Goal: Task Accomplishment & Management: Manage account settings

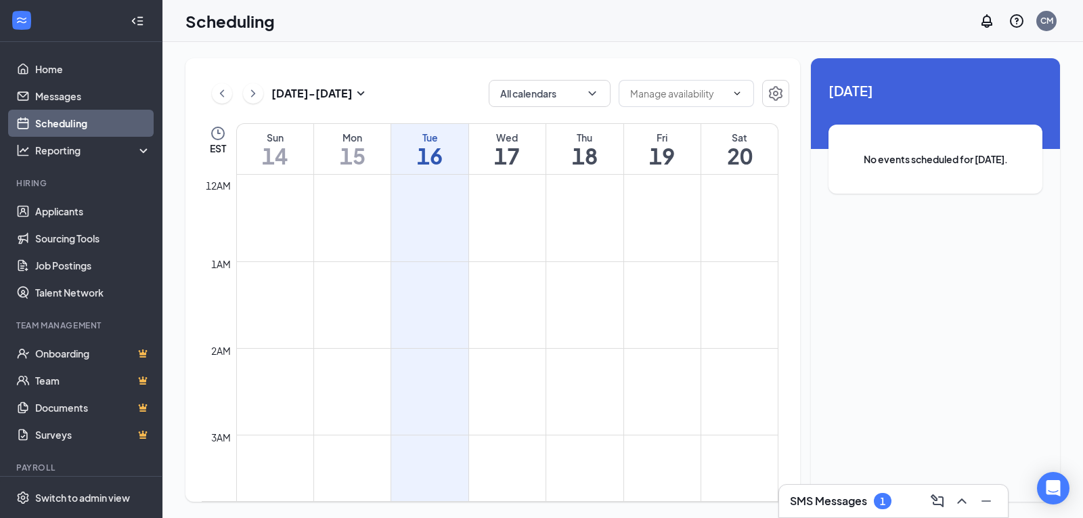
scroll to position [666, 0]
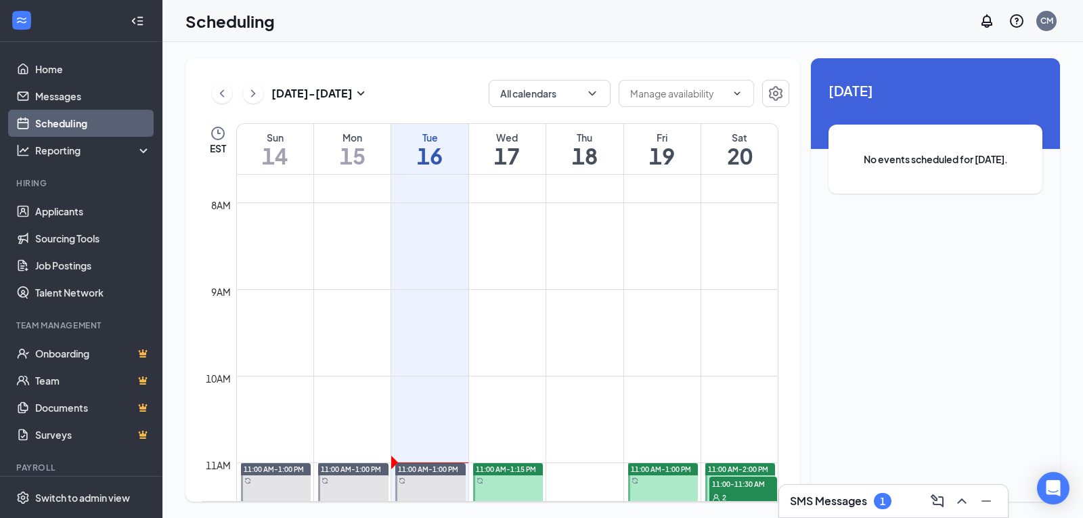
click at [827, 500] on h3 "SMS Messages" at bounding box center [828, 501] width 77 height 15
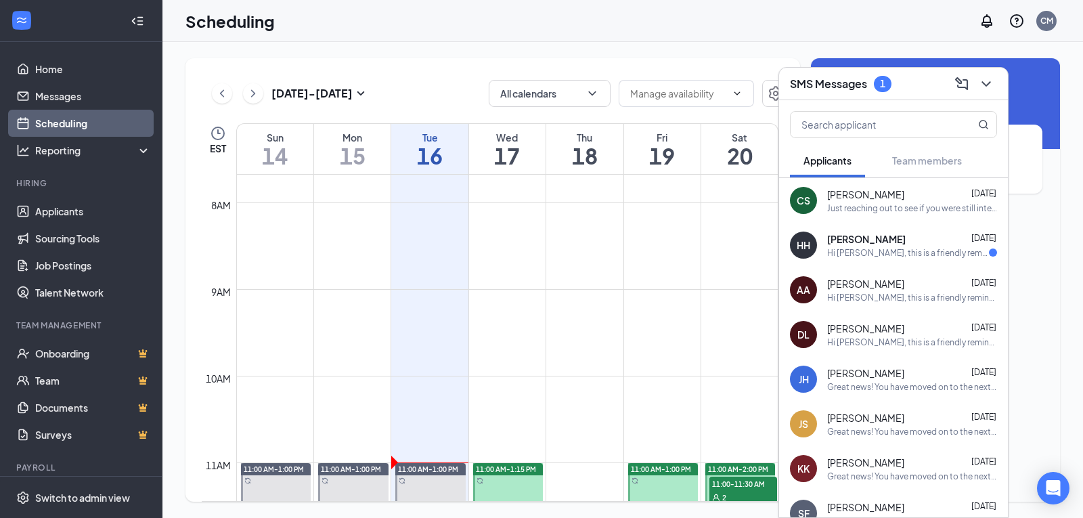
click at [900, 263] on div "HH [PERSON_NAME] [DATE] Hi [PERSON_NAME], this is a friendly reminder. Your mee…" at bounding box center [893, 245] width 229 height 45
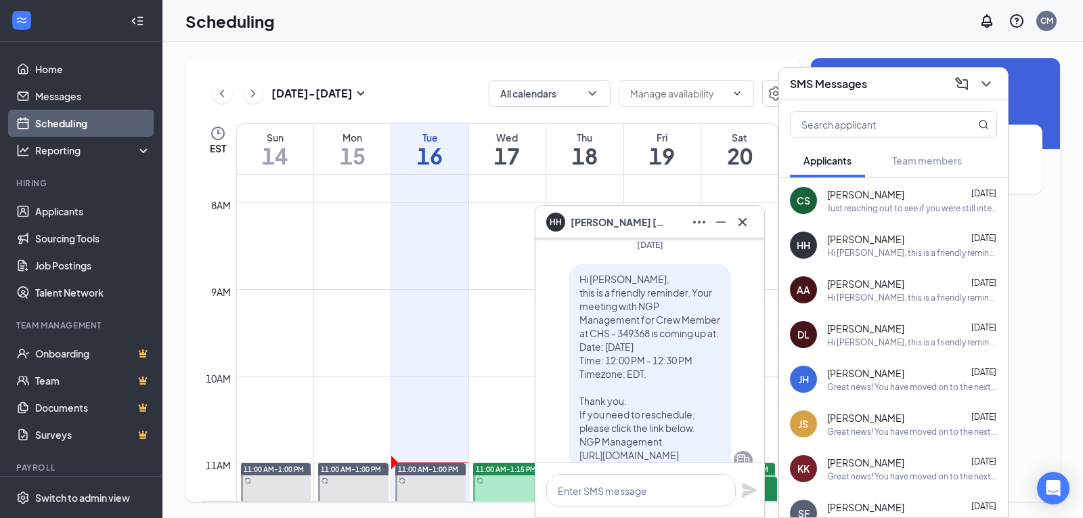
scroll to position [0, 0]
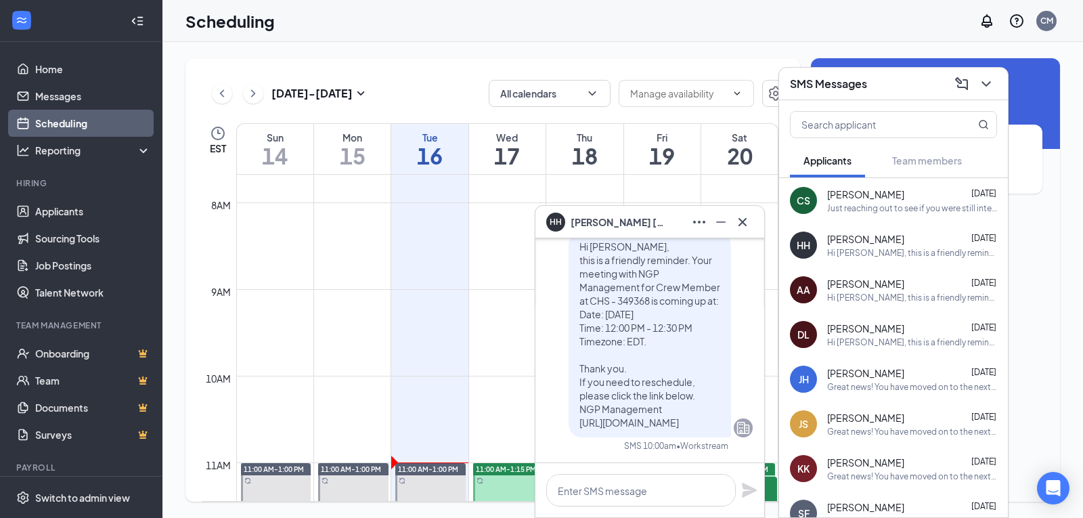
click at [756, 222] on div "HH [PERSON_NAME]" at bounding box center [650, 222] width 229 height 33
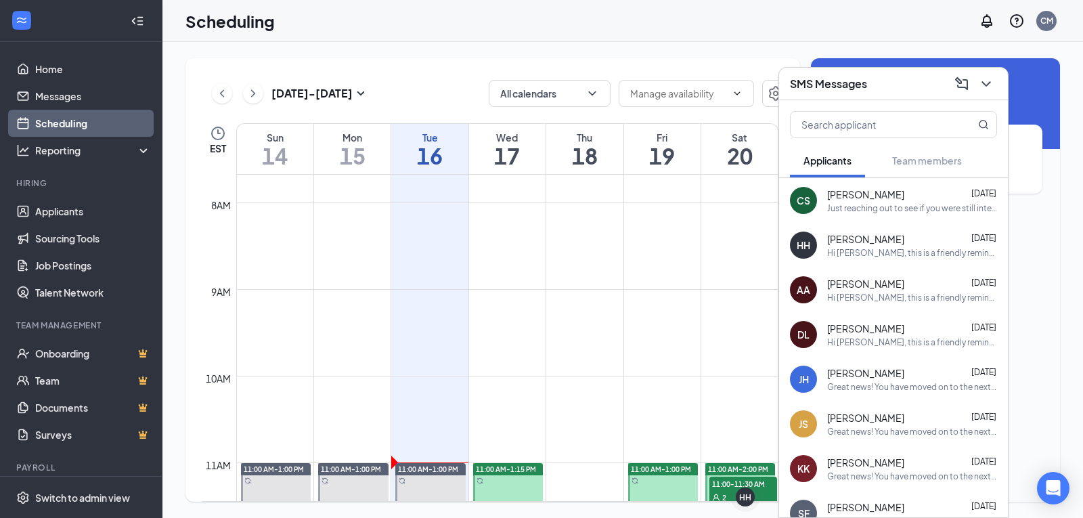
click at [920, 218] on div "CS [PERSON_NAME] [DATE] Just reaching out to see if you were still interested i…" at bounding box center [893, 200] width 229 height 45
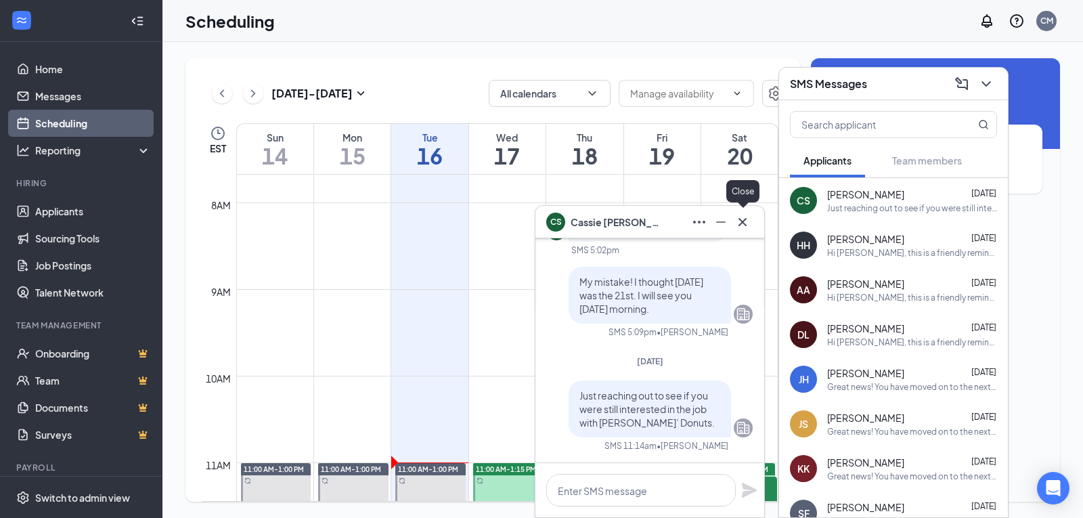
click at [745, 227] on icon "Cross" at bounding box center [743, 222] width 16 height 16
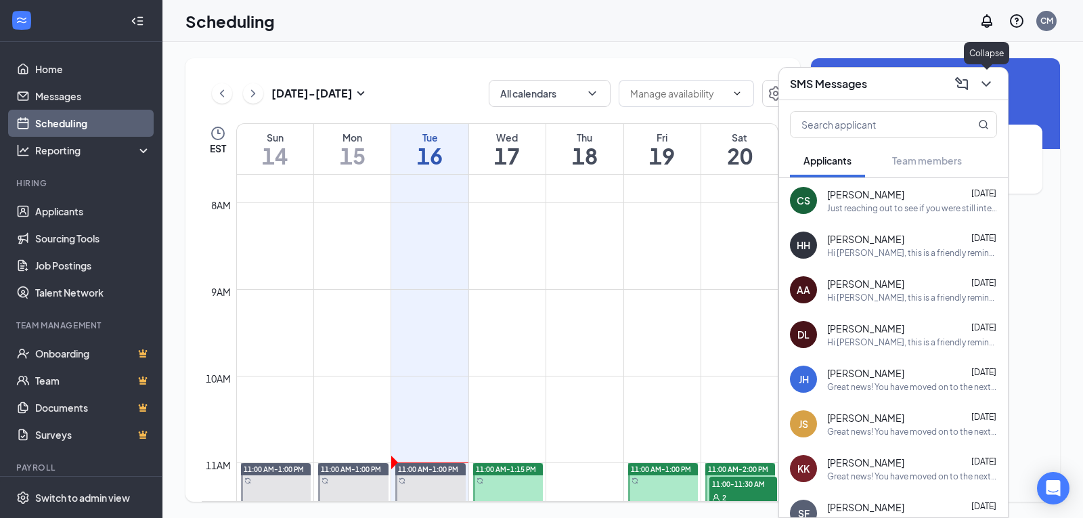
click at [991, 87] on icon "ChevronDown" at bounding box center [987, 84] width 16 height 16
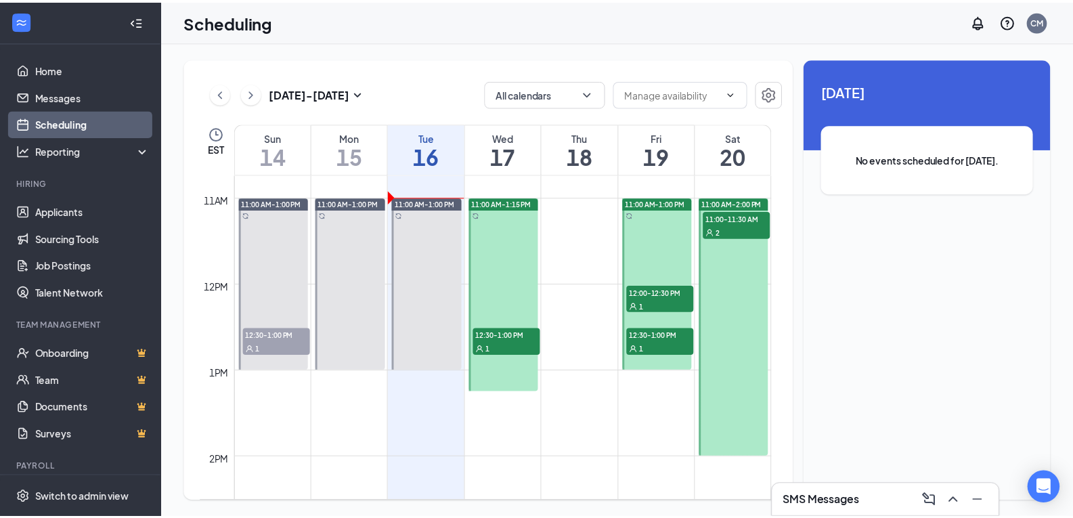
scroll to position [937, 0]
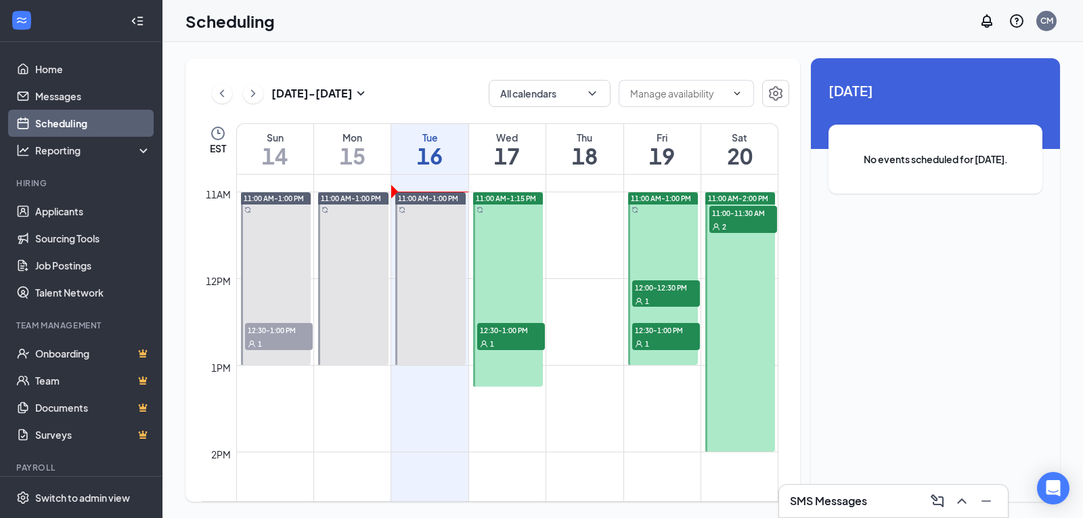
click at [515, 331] on span "12:30-1:00 PM" at bounding box center [511, 330] width 68 height 14
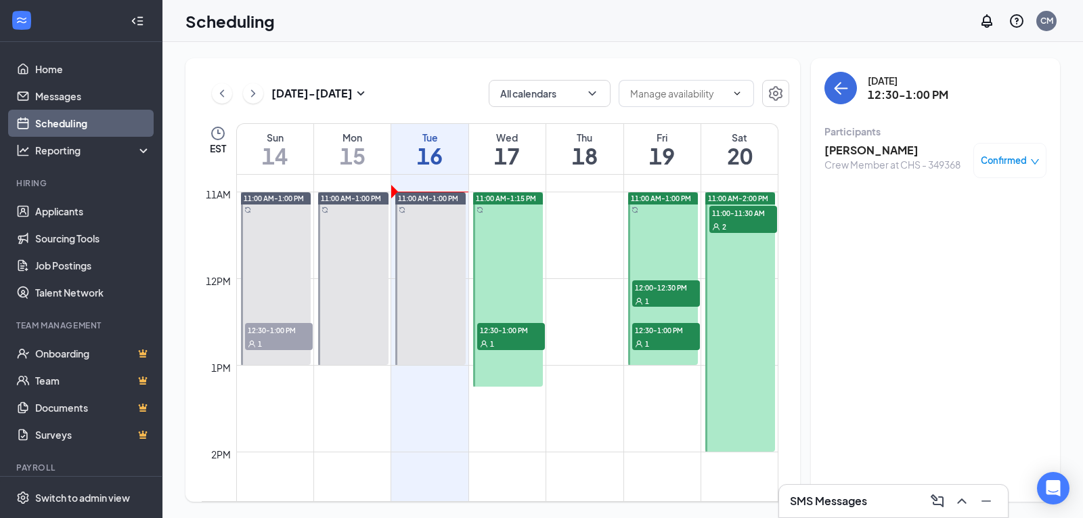
click at [733, 222] on div "2" at bounding box center [744, 226] width 68 height 14
click at [681, 287] on span "12:00-12:30 PM" at bounding box center [666, 287] width 68 height 14
click at [664, 347] on div "1" at bounding box center [666, 344] width 68 height 14
click at [89, 69] on link "Home" at bounding box center [93, 69] width 116 height 27
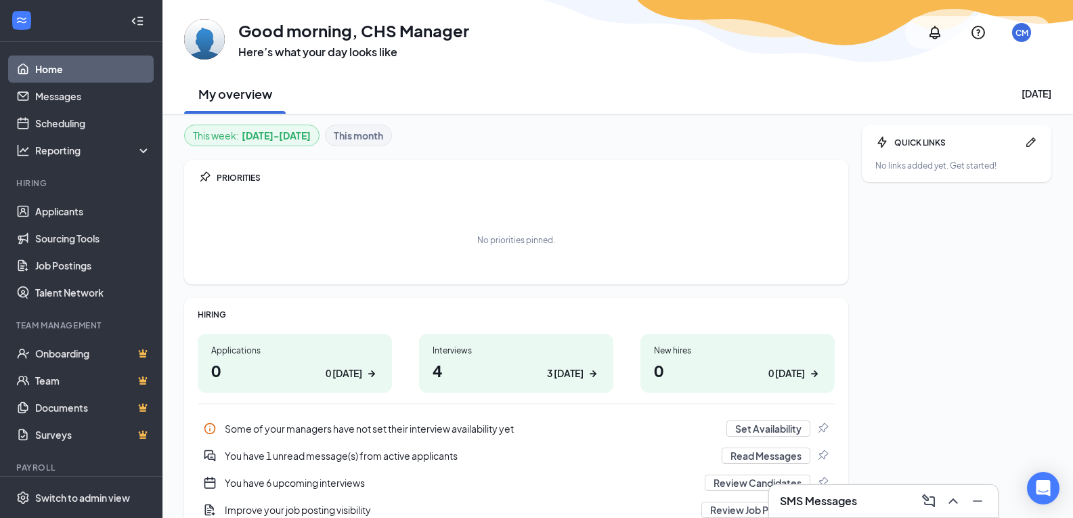
click at [564, 377] on div "3 [DATE]" at bounding box center [565, 373] width 37 height 14
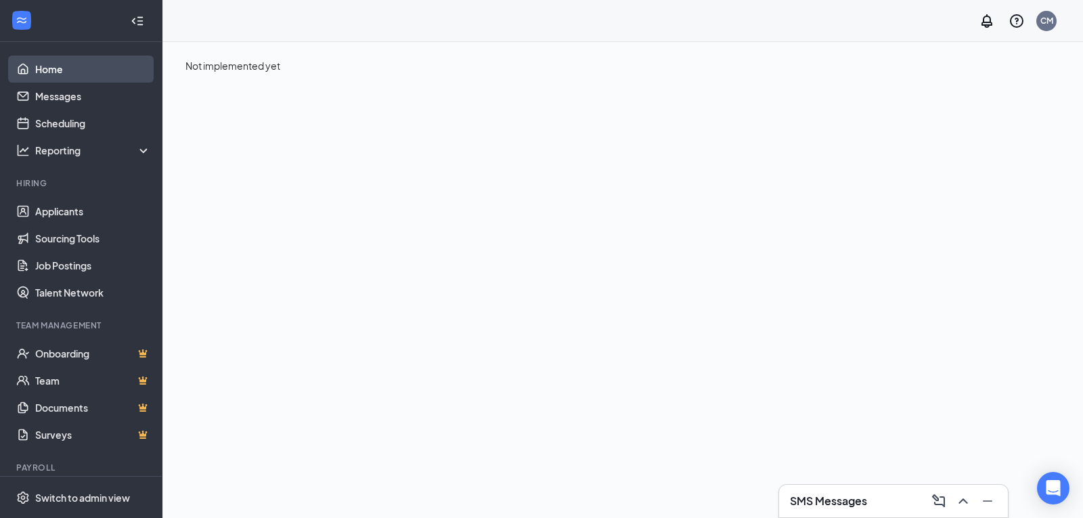
click at [39, 60] on link "Home" at bounding box center [93, 69] width 116 height 27
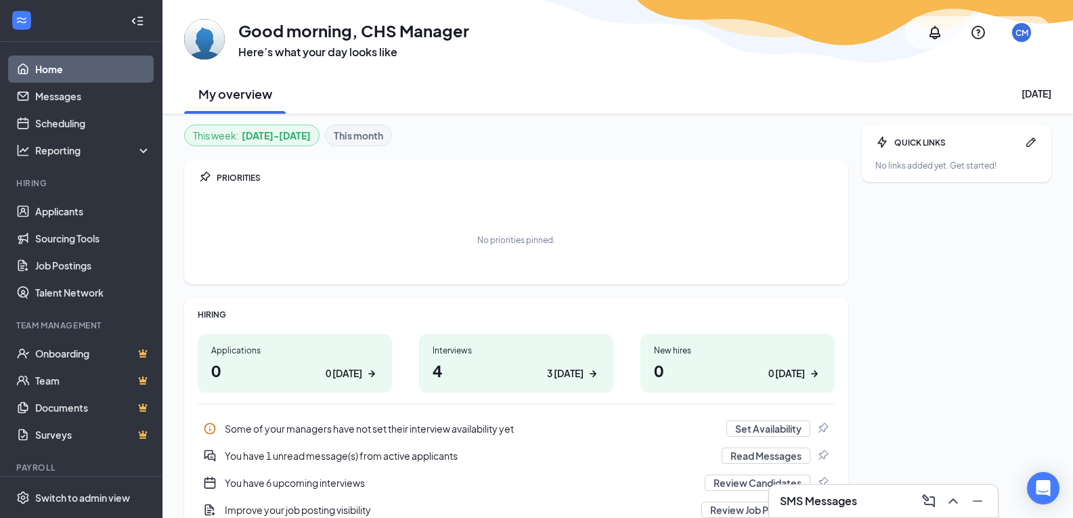
click at [576, 379] on div "3 [DATE]" at bounding box center [565, 373] width 37 height 14
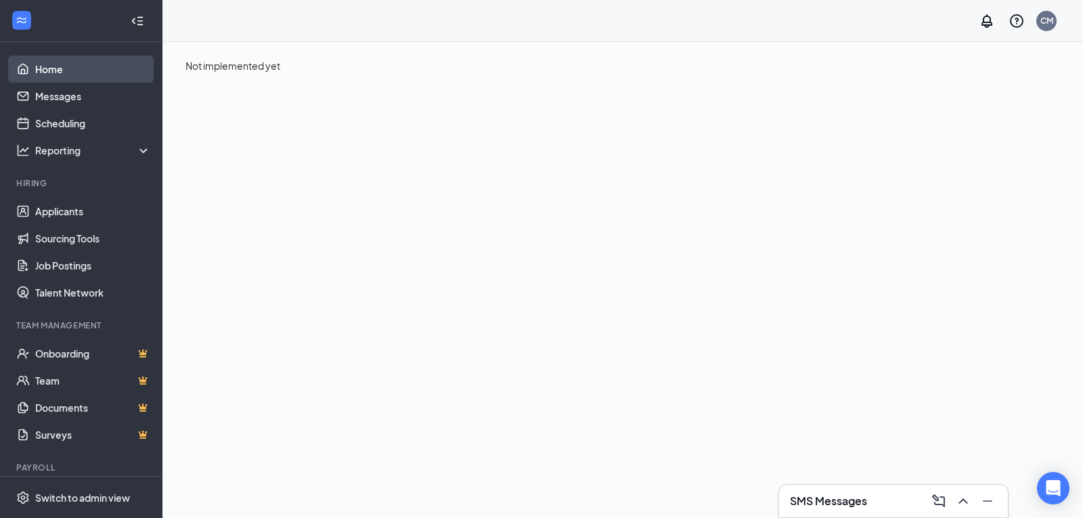
click at [70, 73] on link "Home" at bounding box center [93, 69] width 116 height 27
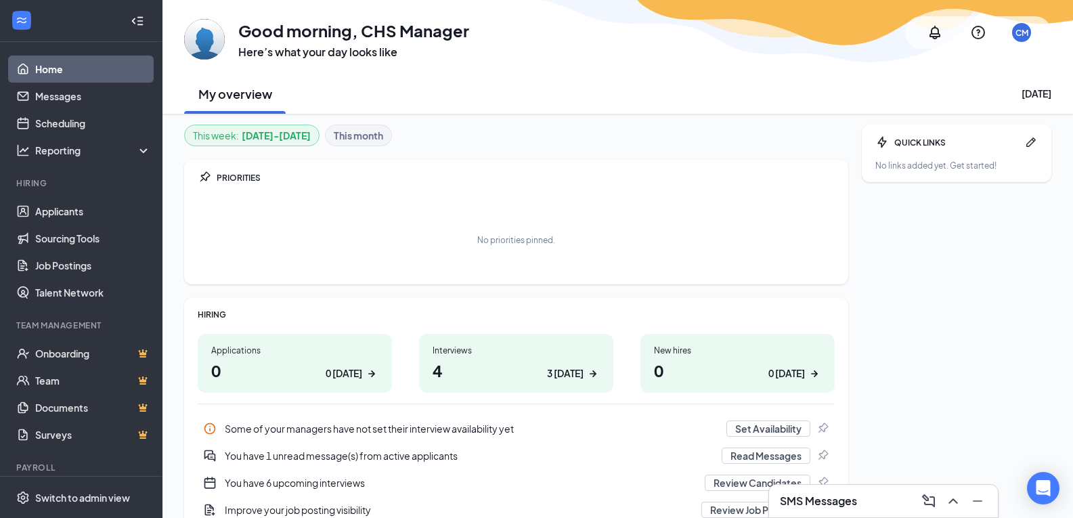
click at [430, 365] on div "Interviews 4 3 [DATE]" at bounding box center [516, 363] width 194 height 59
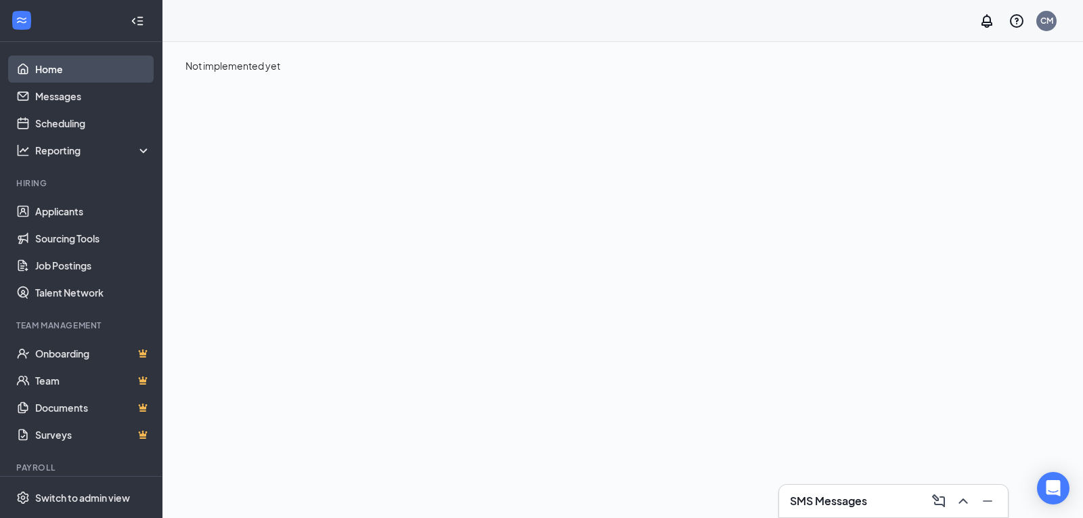
click at [41, 67] on link "Home" at bounding box center [93, 69] width 116 height 27
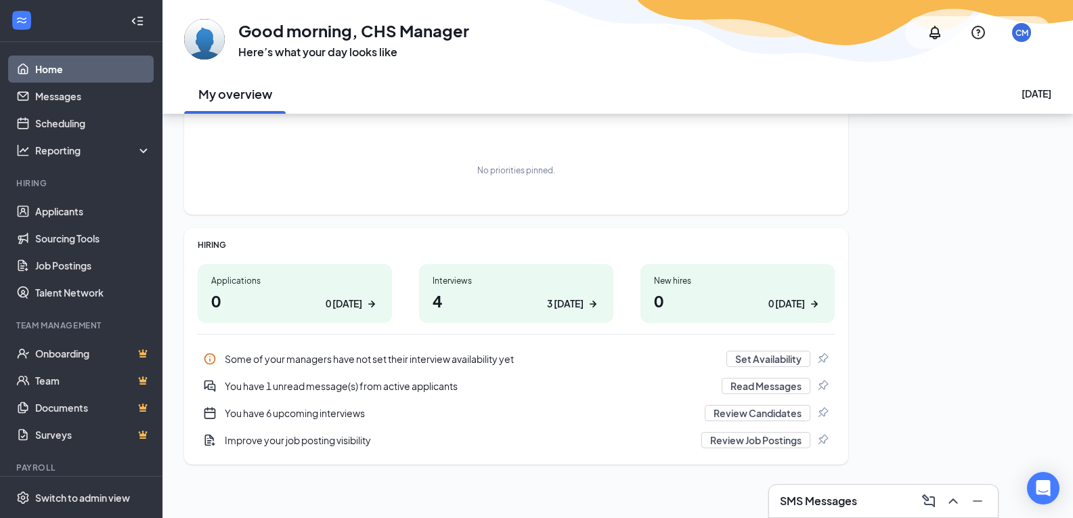
scroll to position [70, 0]
click at [385, 389] on div "You have 1 unread message(s) from active applicants" at bounding box center [469, 386] width 489 height 14
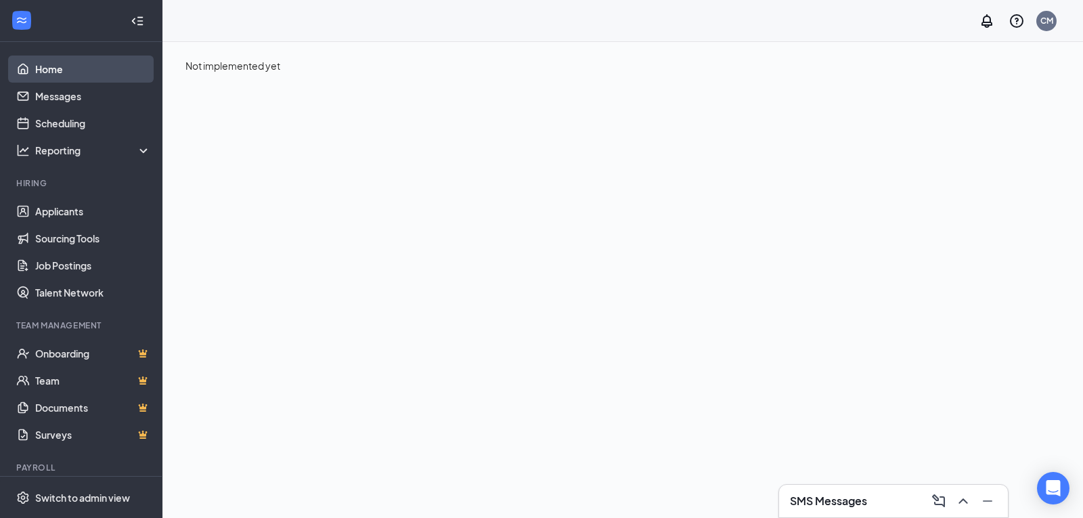
click at [51, 67] on link "Home" at bounding box center [93, 69] width 116 height 27
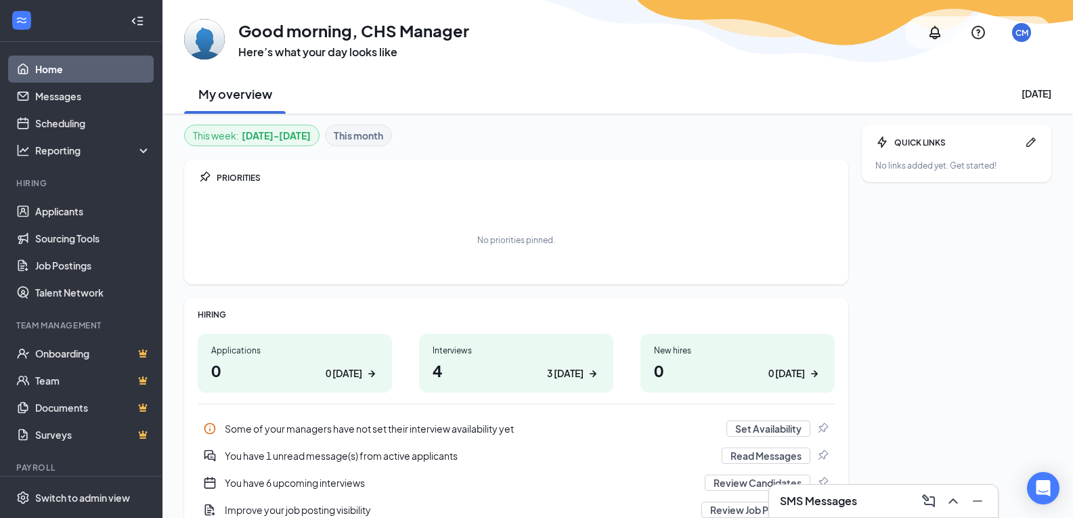
click at [50, 68] on link "Home" at bounding box center [93, 69] width 116 height 27
click at [374, 137] on b "This month" at bounding box center [358, 135] width 49 height 15
click at [560, 378] on div "3 [DATE]" at bounding box center [565, 373] width 37 height 14
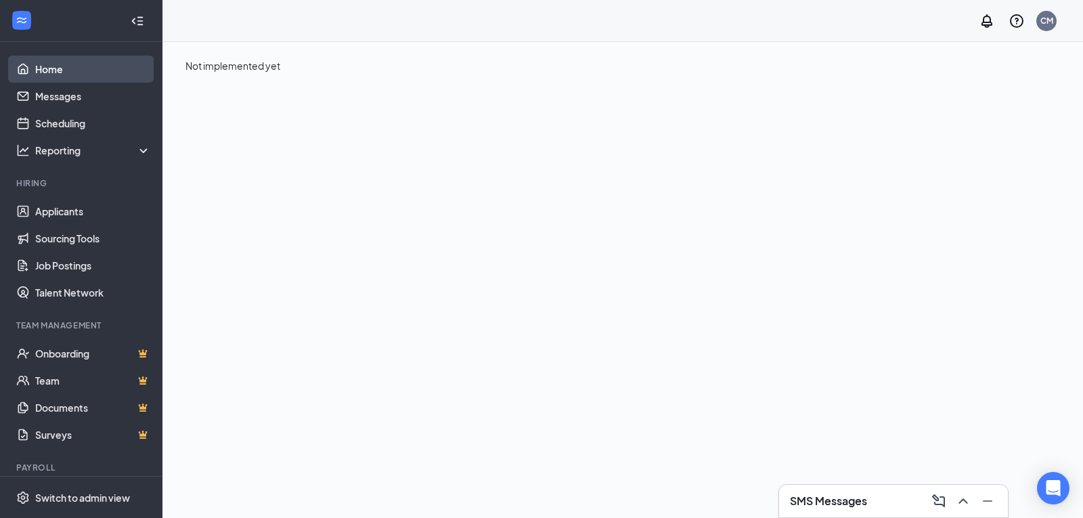
click at [47, 65] on link "Home" at bounding box center [93, 69] width 116 height 27
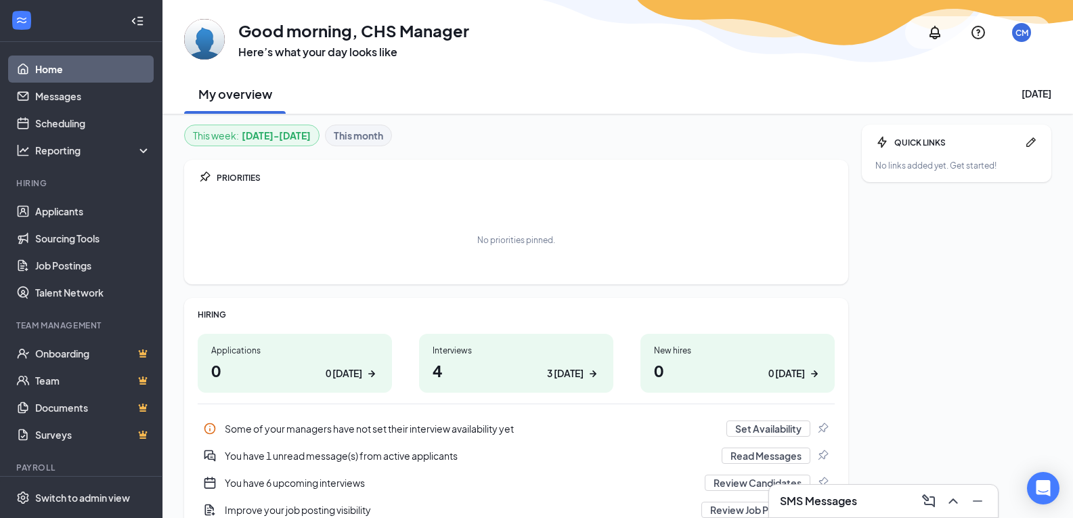
click at [498, 362] on h1 "4 3 [DATE]" at bounding box center [516, 370] width 167 height 23
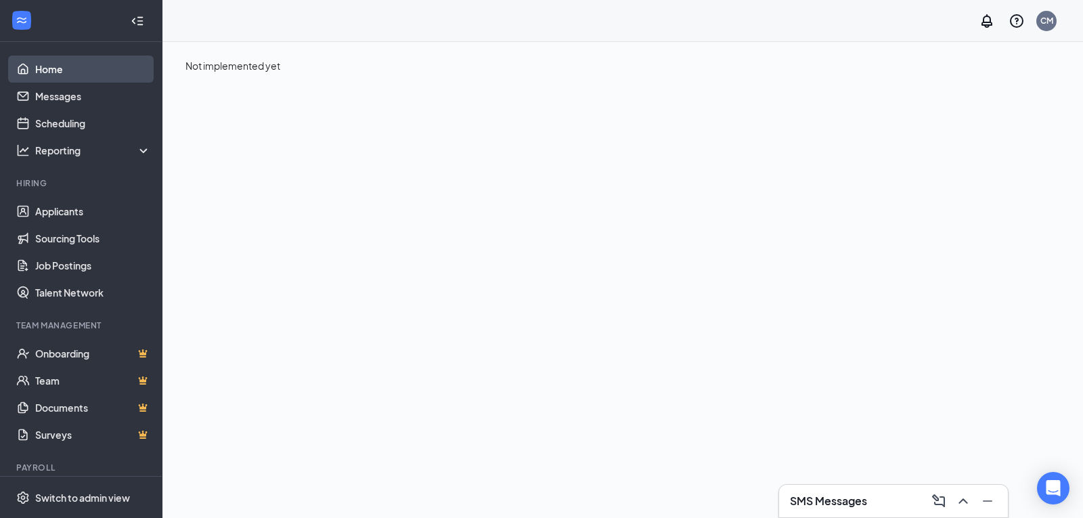
click at [59, 70] on link "Home" at bounding box center [93, 69] width 116 height 27
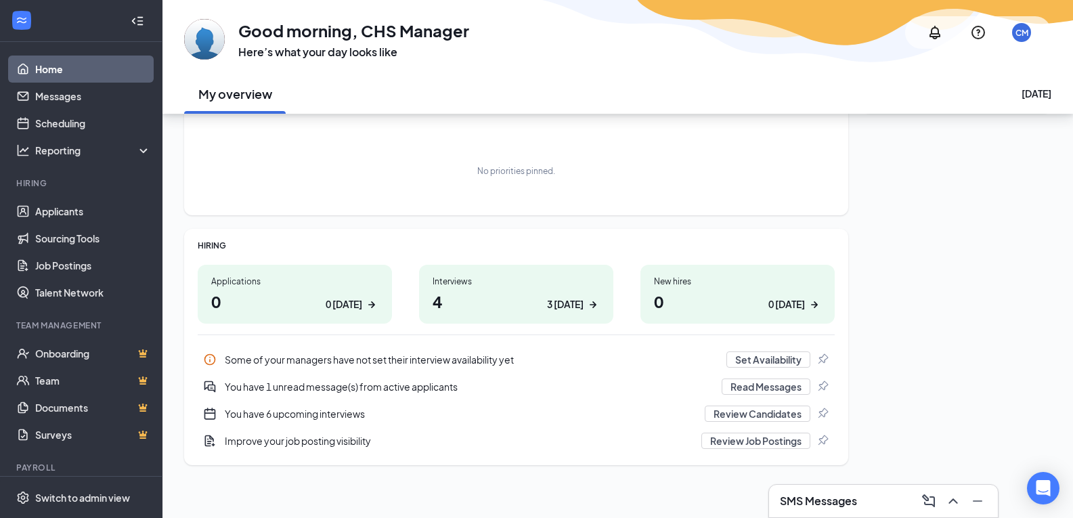
scroll to position [70, 0]
click at [727, 406] on button "Review Candidates" at bounding box center [758, 412] width 106 height 16
